Goal: Learn about a topic

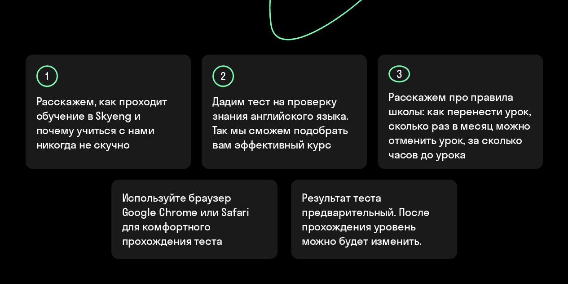
scroll to position [315, 0]
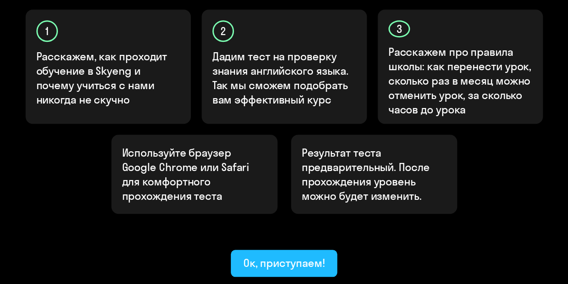
click at [285, 255] on div "Ок, приступаем!" at bounding box center [285, 262] width 82 height 14
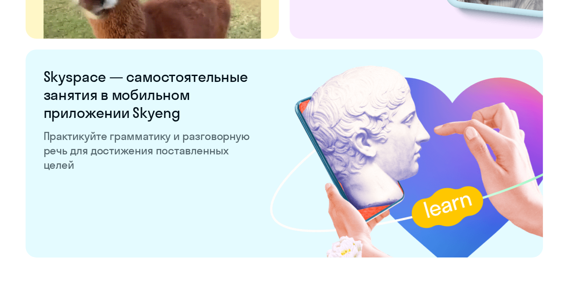
scroll to position [1799, 0]
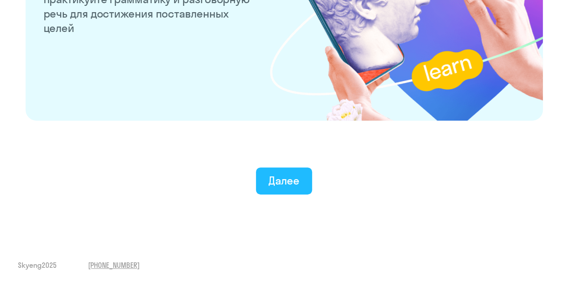
click at [274, 178] on div "Далее" at bounding box center [284, 180] width 31 height 14
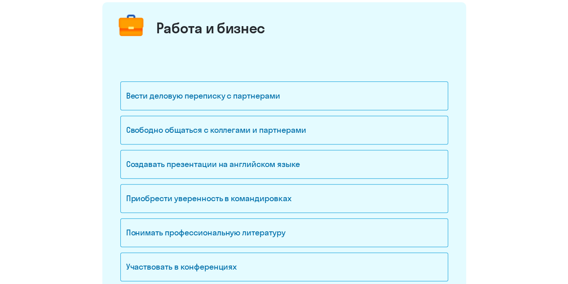
scroll to position [135, 0]
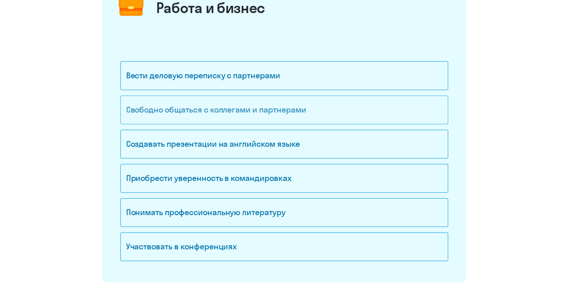
click at [170, 113] on div "Свободно общаться с коллегами и партнерами" at bounding box center [284, 109] width 328 height 29
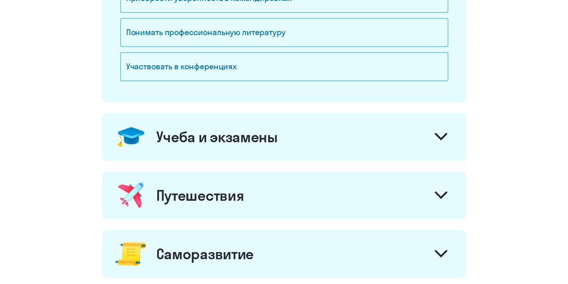
scroll to position [404, 0]
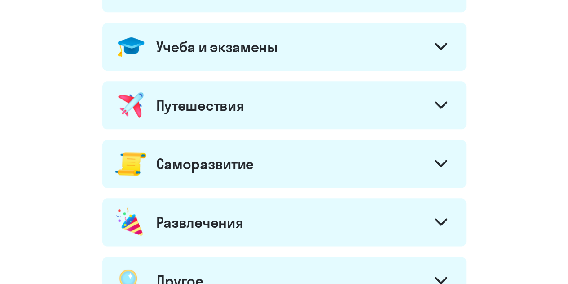
click at [189, 62] on div "Учеба и экзамены" at bounding box center [284, 47] width 364 height 48
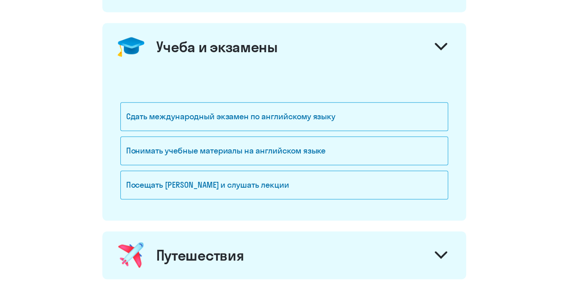
click at [191, 61] on div "Учеба и экзамены" at bounding box center [284, 47] width 364 height 48
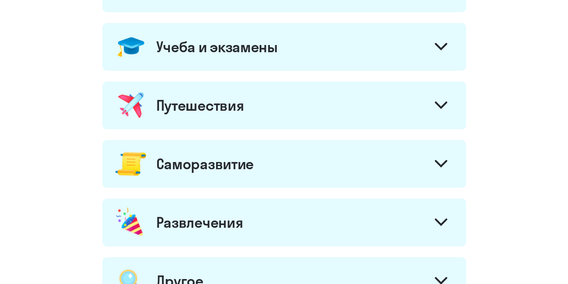
scroll to position [572, 0]
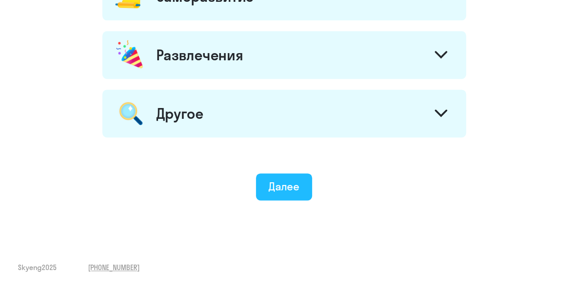
click at [299, 182] on button "Далее" at bounding box center [284, 186] width 56 height 27
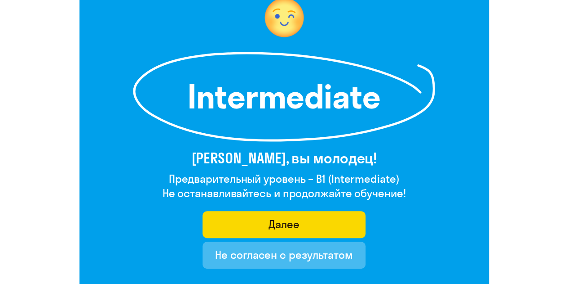
scroll to position [135, 0]
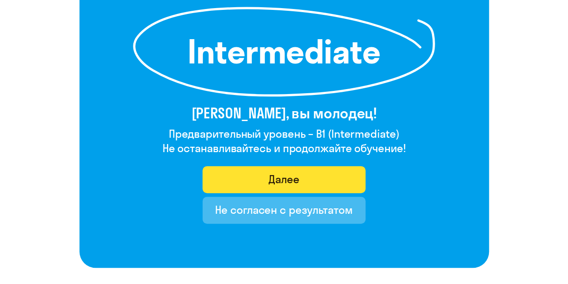
click at [262, 172] on button "Далее" at bounding box center [284, 179] width 163 height 27
